Goal: Transaction & Acquisition: Purchase product/service

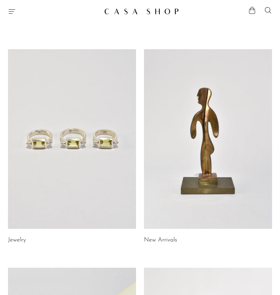
click at [14, 14] on icon "Menu" at bounding box center [12, 11] width 8 height 8
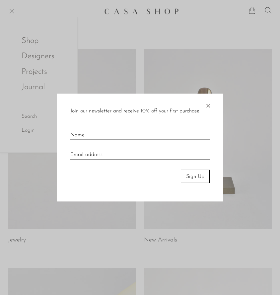
click at [206, 104] on span "×" at bounding box center [208, 103] width 7 height 21
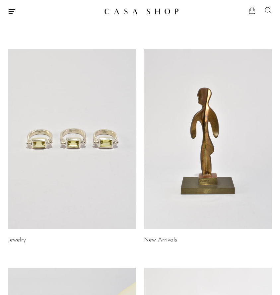
click at [9, 8] on icon "Menu" at bounding box center [12, 11] width 8 height 8
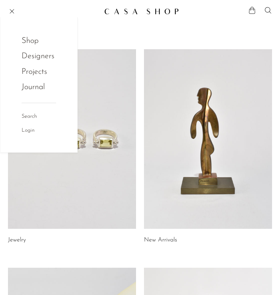
click at [35, 42] on link "Shop" at bounding box center [35, 41] width 26 height 13
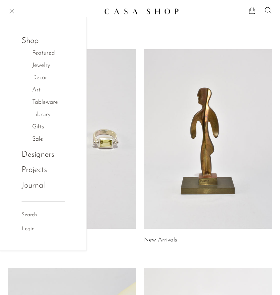
click at [47, 101] on link "Tableware" at bounding box center [48, 103] width 33 height 10
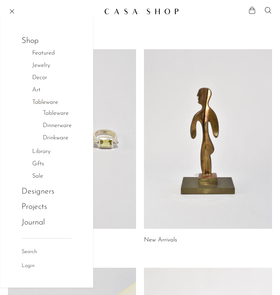
click at [60, 139] on link "Drinkware" at bounding box center [56, 138] width 26 height 10
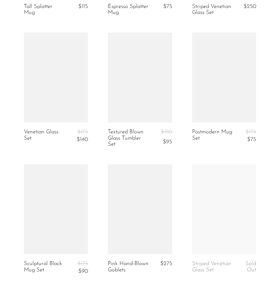
scroll to position [399, 0]
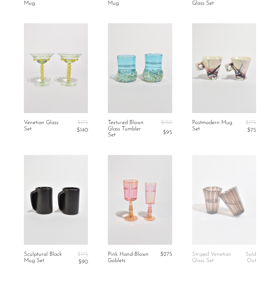
click at [37, 182] on link at bounding box center [56, 200] width 64 height 90
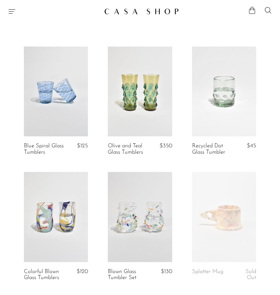
scroll to position [0, 0]
